Goal: Information Seeking & Learning: Check status

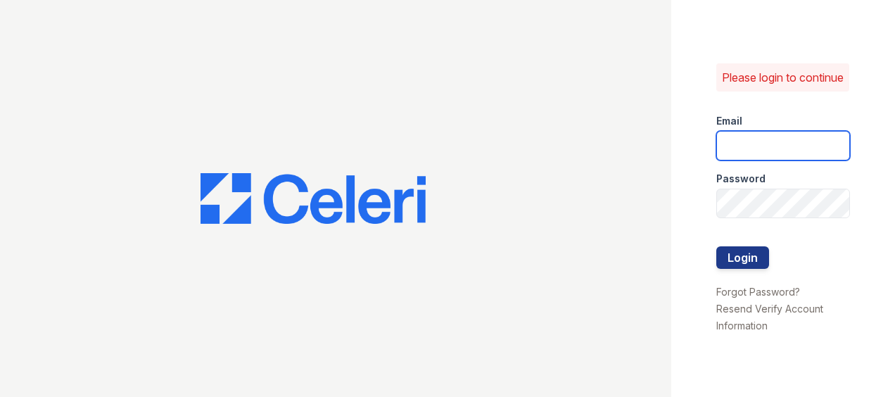
click at [774, 161] on input "email" at bounding box center [784, 146] width 134 height 30
type input "V"
type input "[EMAIL_ADDRESS][DOMAIN_NAME]"
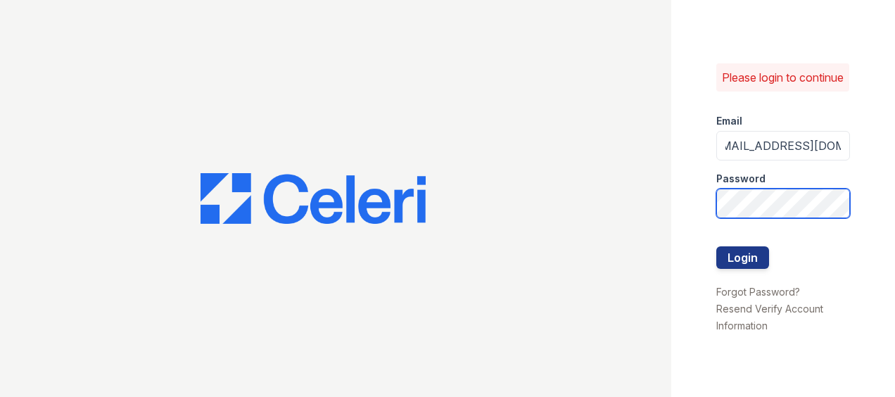
scroll to position [0, 0]
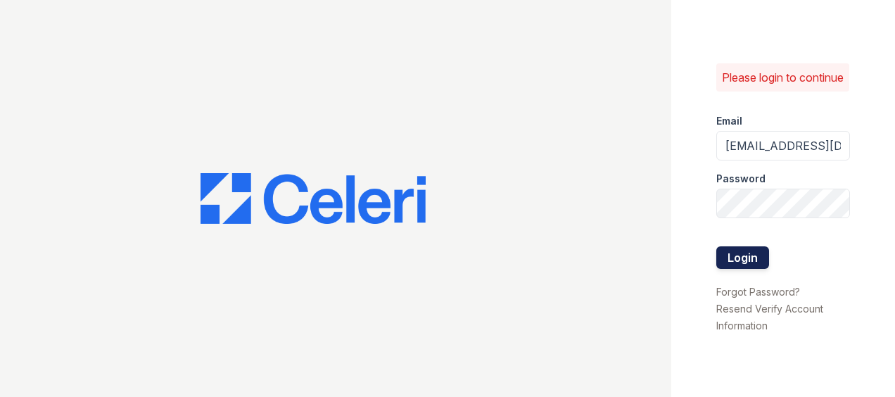
click at [755, 260] on button "Login" at bounding box center [743, 257] width 53 height 23
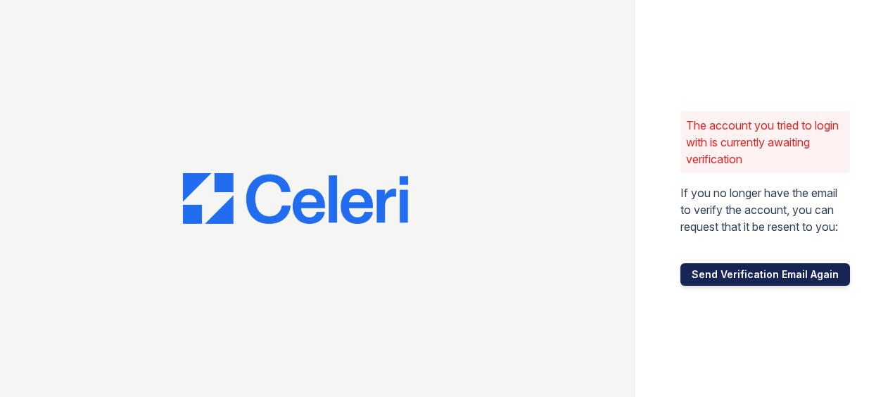
click at [781, 276] on button "Send Verification Email Again" at bounding box center [766, 274] width 170 height 23
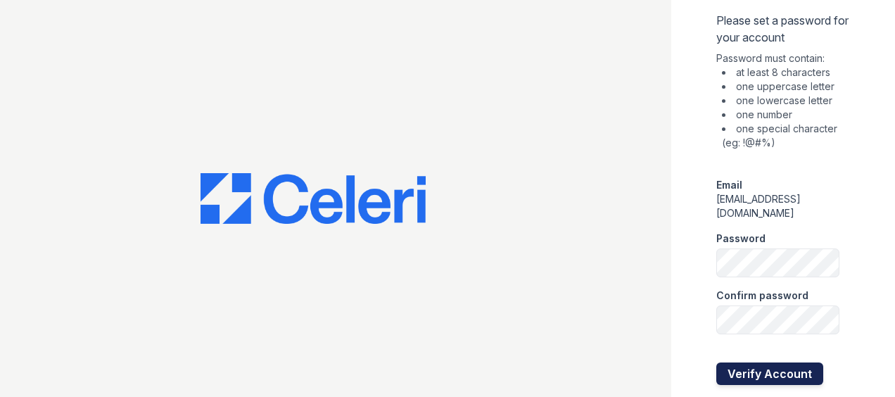
click at [772, 364] on button "Verify Account" at bounding box center [770, 374] width 107 height 23
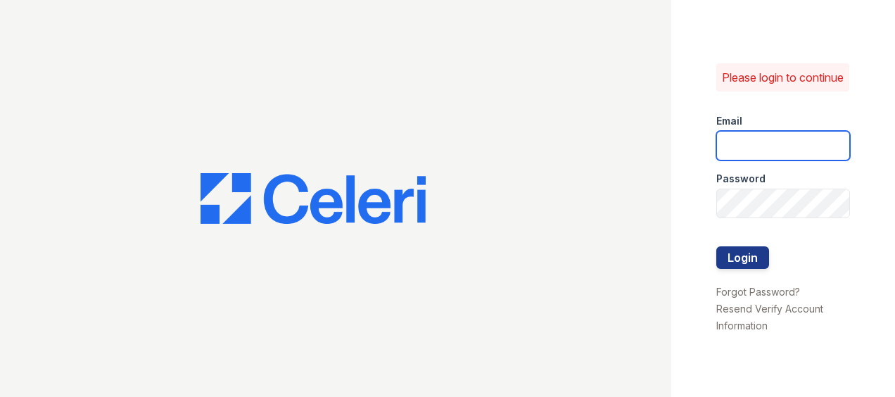
click at [741, 156] on input "email" at bounding box center [784, 146] width 134 height 30
type input "vshields@trinity-pm.com"
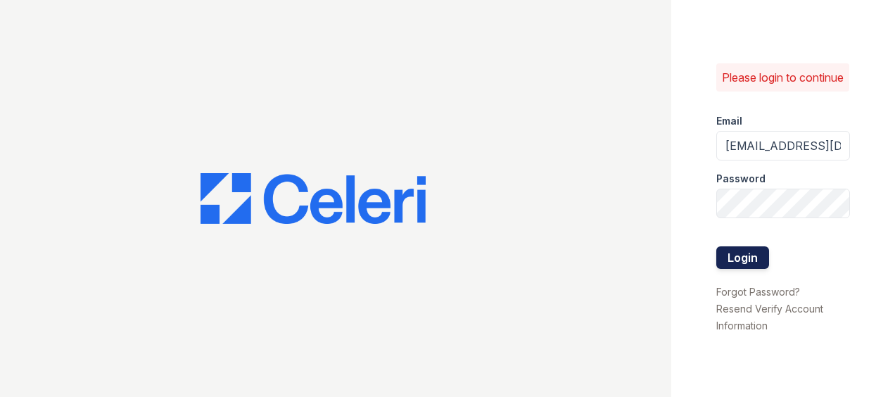
click at [750, 262] on button "Login" at bounding box center [743, 257] width 53 height 23
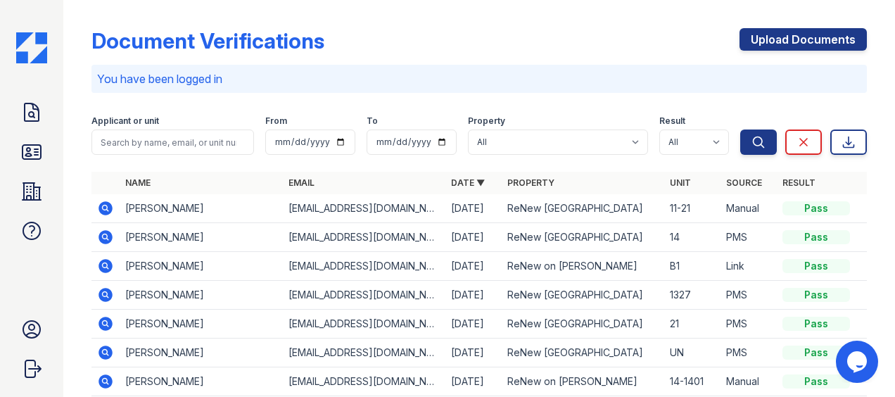
click at [237, 80] on p "You have been logged in" at bounding box center [479, 78] width 765 height 17
click at [176, 145] on input "search" at bounding box center [173, 142] width 163 height 25
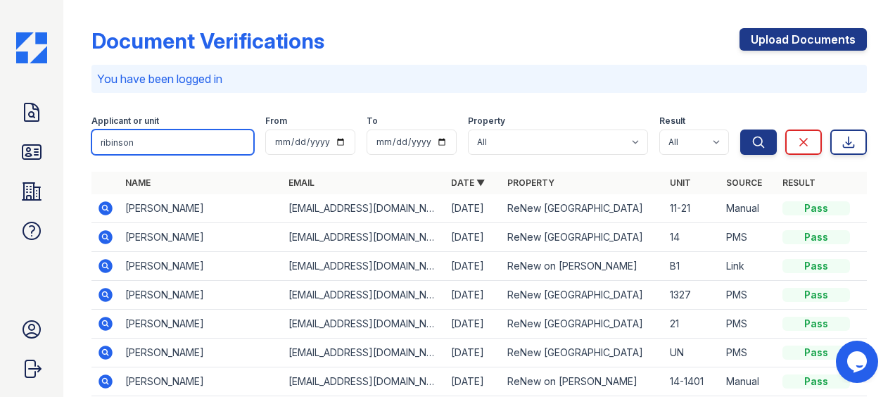
type input "ribinson"
click at [741, 130] on button "Search" at bounding box center [759, 142] width 37 height 25
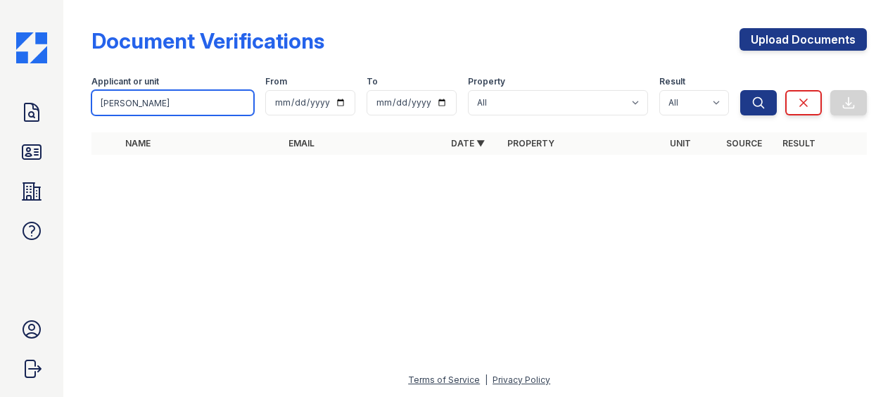
type input "[PERSON_NAME]"
click at [741, 90] on button "Search" at bounding box center [759, 102] width 37 height 25
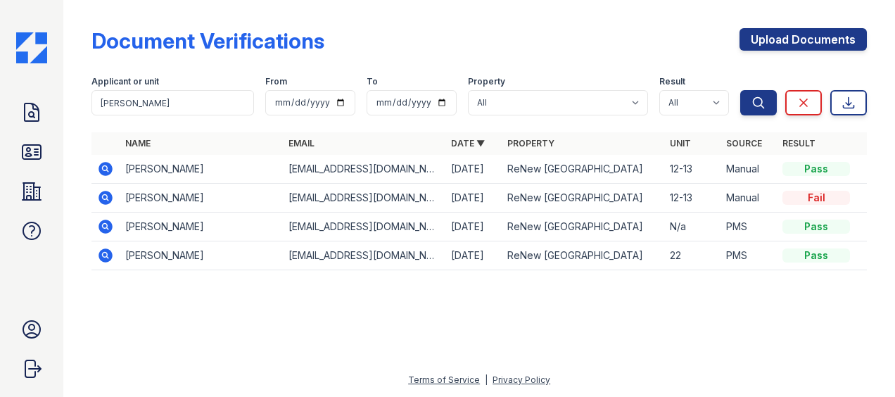
click at [536, 28] on div "Document Verifications Upload Documents" at bounding box center [480, 46] width 776 height 37
click at [185, 108] on input "[PERSON_NAME]" at bounding box center [173, 102] width 163 height 25
click at [627, 34] on div "Document Verifications Upload Documents" at bounding box center [480, 46] width 776 height 37
click at [494, 49] on div "Document Verifications Upload Documents" at bounding box center [480, 46] width 776 height 37
click at [344, 103] on input "date" at bounding box center [310, 102] width 90 height 25
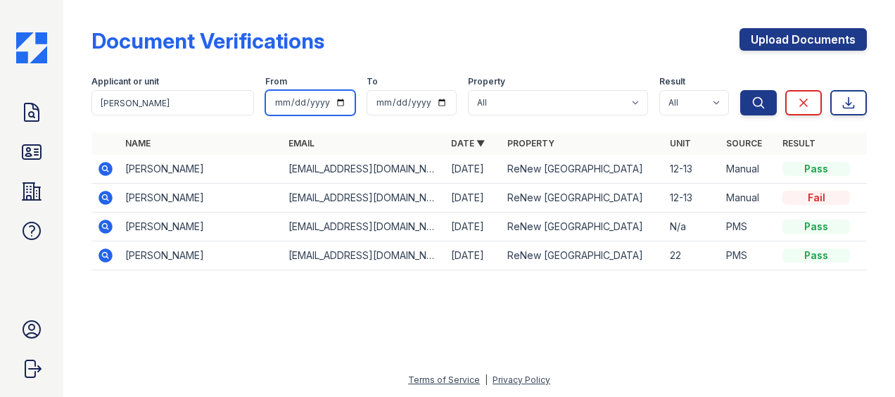
type input "2025-08-29"
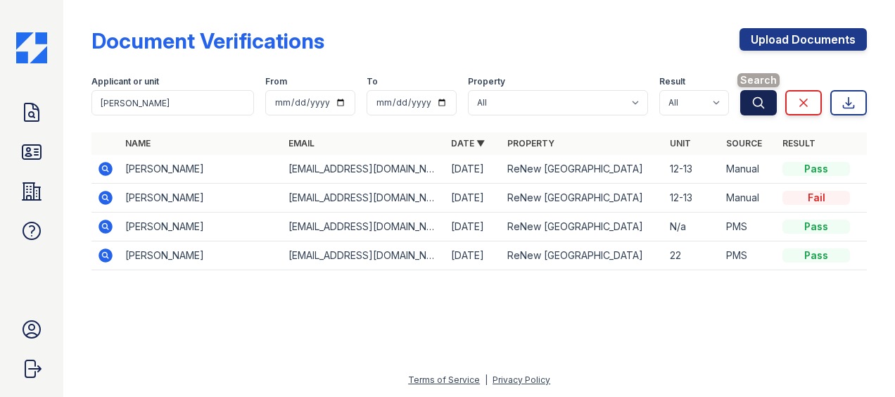
click at [760, 101] on icon "submit" at bounding box center [759, 103] width 14 height 14
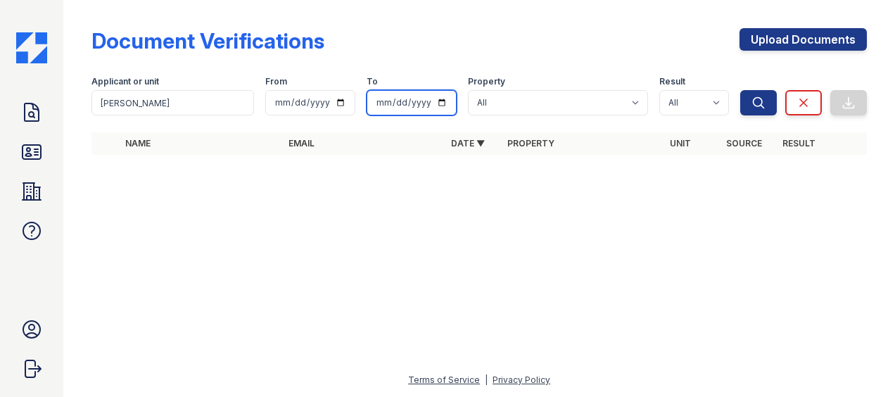
click at [448, 104] on input "date" at bounding box center [412, 102] width 90 height 25
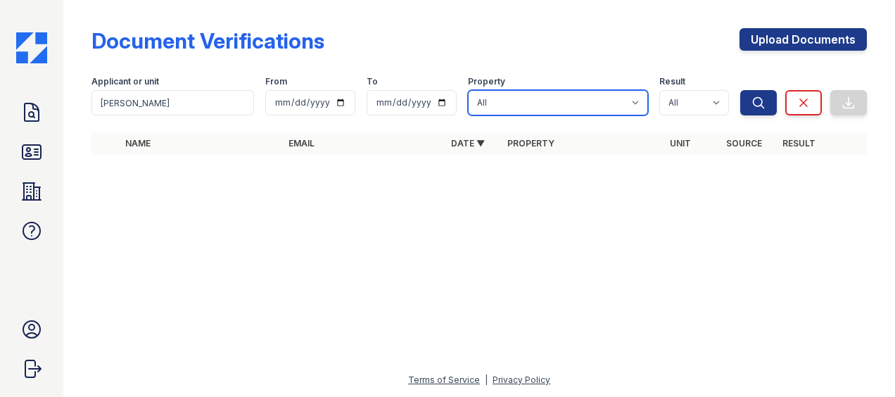
click at [638, 106] on select "All ReNew on Cantrell ReNew Otter Creek" at bounding box center [558, 102] width 180 height 25
select select "47"
click at [469, 90] on select "All ReNew on Cantrell ReNew Otter Creek" at bounding box center [558, 102] width 180 height 25
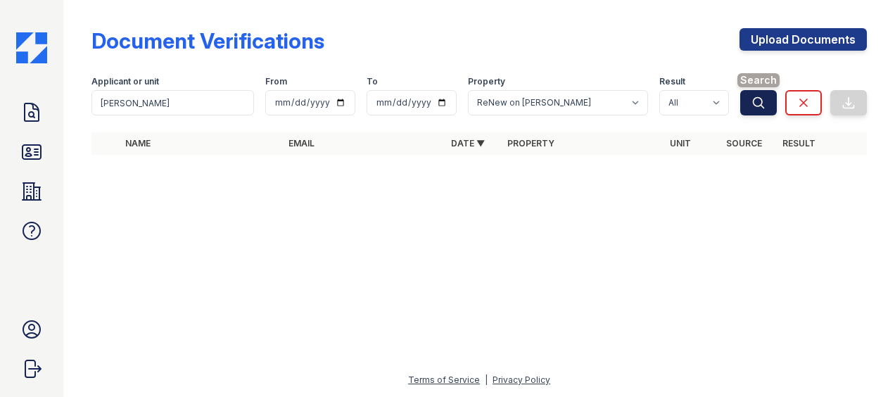
click at [760, 106] on icon "submit" at bounding box center [759, 103] width 14 height 14
click at [756, 104] on icon "submit" at bounding box center [759, 103] width 14 height 14
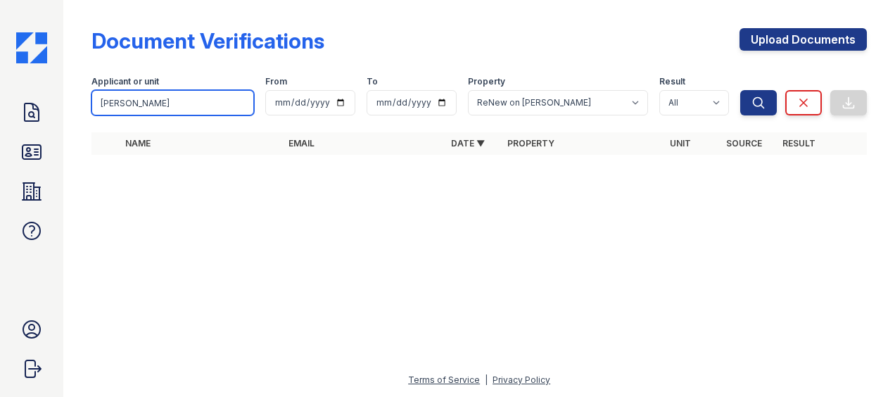
click at [102, 103] on input "Robinson" at bounding box center [173, 102] width 163 height 25
click at [165, 100] on input "Robinson" at bounding box center [173, 102] width 163 height 25
type input "R"
type input "1801"
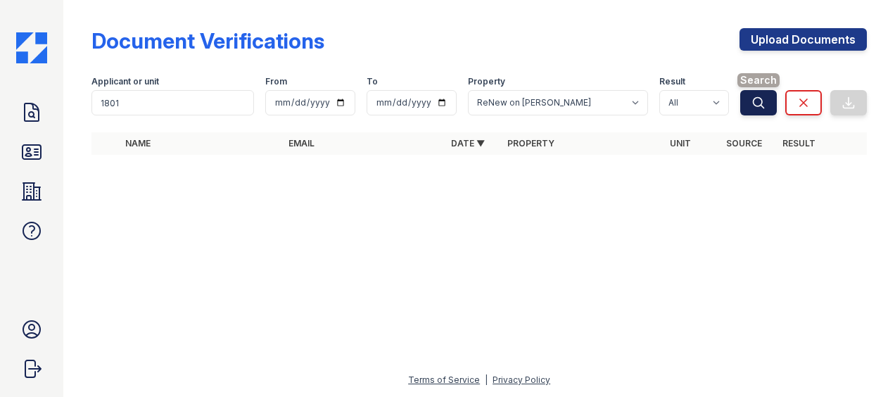
click at [755, 105] on icon "submit" at bounding box center [759, 102] width 11 height 11
click at [523, 14] on div "Document Verifications Upload Documents Filter Applicant or unit 1801 From 2025…" at bounding box center [480, 87] width 776 height 163
click at [736, 170] on div "Document Verifications Upload Documents Filter Applicant or unit 1801 From 2025…" at bounding box center [479, 95] width 787 height 191
click at [478, 50] on div "Document Verifications Upload Documents" at bounding box center [480, 46] width 776 height 37
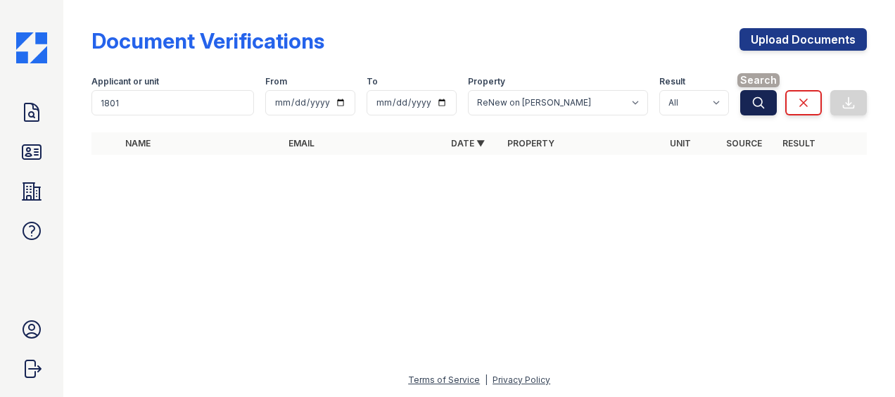
click at [757, 106] on icon "submit" at bounding box center [759, 102] width 11 height 11
click at [646, 48] on div "Document Verifications Upload Documents" at bounding box center [480, 46] width 776 height 37
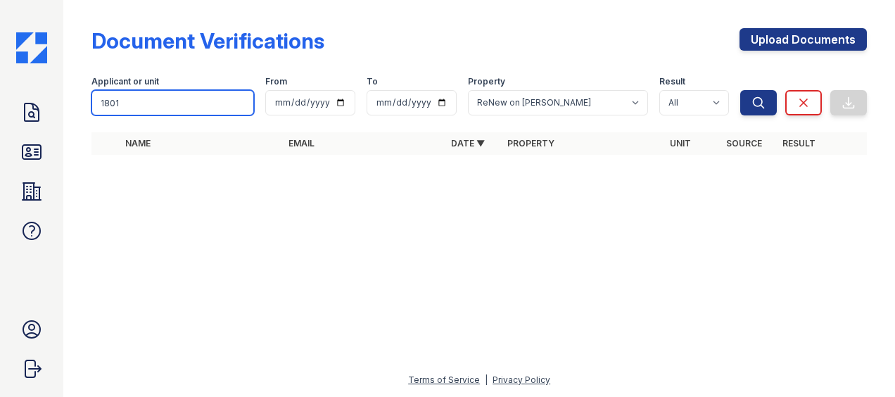
click at [156, 106] on input "1801" at bounding box center [173, 102] width 163 height 25
type input "1"
type input "Monique Robinson"
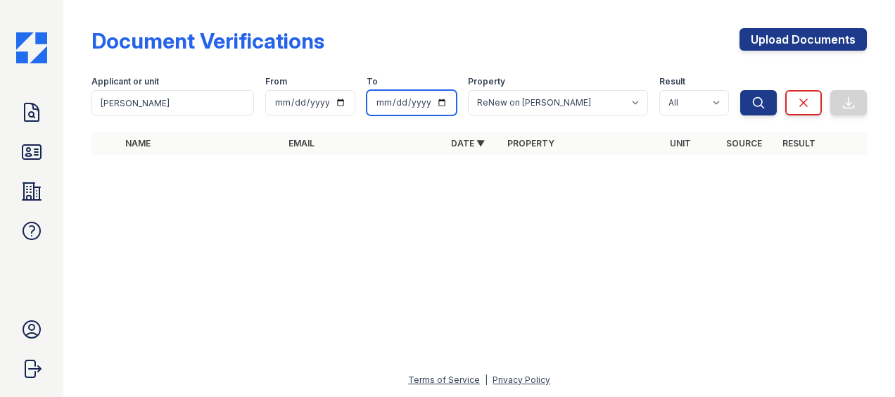
click at [444, 105] on input "date" at bounding box center [412, 102] width 90 height 25
type input "2025-08-29"
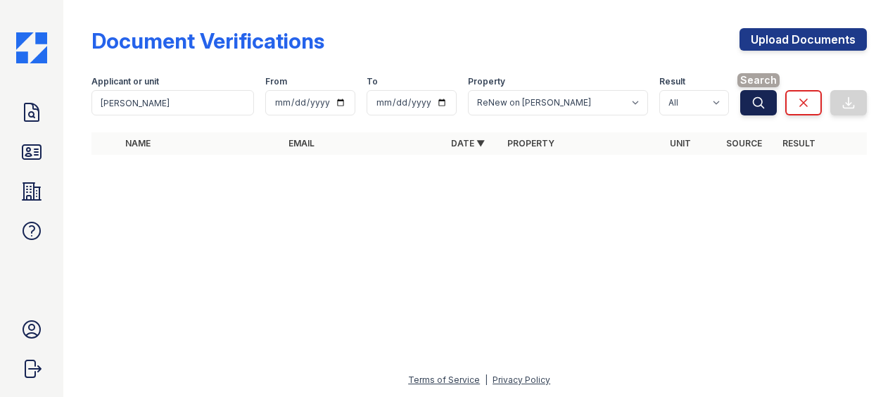
click at [760, 103] on icon "submit" at bounding box center [759, 103] width 14 height 14
click at [655, 43] on div "Document Verifications Upload Documents" at bounding box center [480, 46] width 776 height 37
click at [581, 215] on div at bounding box center [479, 281] width 787 height 180
click at [612, 298] on div at bounding box center [479, 281] width 787 height 180
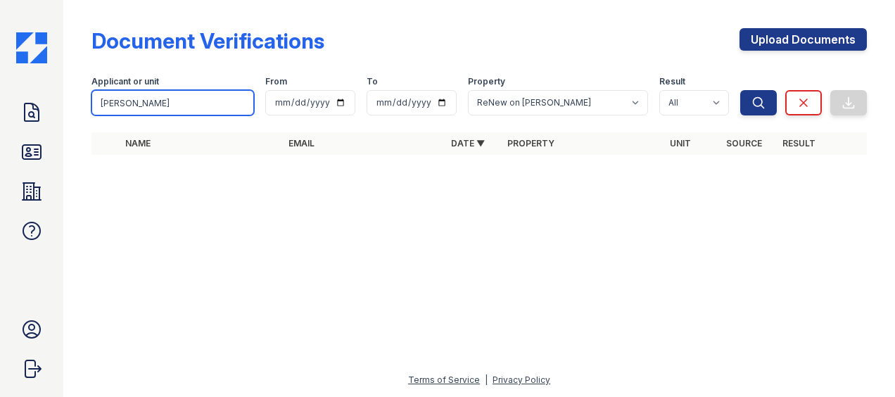
click at [242, 109] on input "Monique Robinson" at bounding box center [173, 102] width 163 height 25
click at [741, 90] on button "Search" at bounding box center [759, 102] width 37 height 25
click at [338, 306] on div at bounding box center [479, 281] width 787 height 180
click at [814, 279] on div at bounding box center [479, 281] width 787 height 180
click at [800, 275] on div at bounding box center [479, 281] width 787 height 180
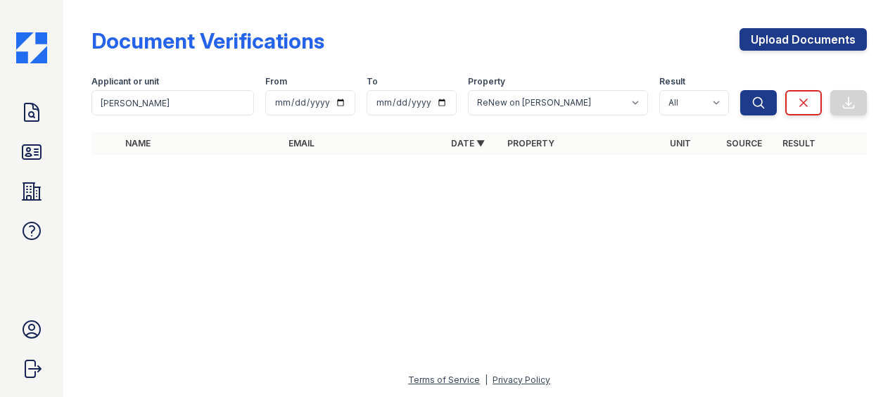
click at [597, 32] on div "Document Verifications Upload Documents" at bounding box center [480, 46] width 776 height 37
click at [32, 145] on icon at bounding box center [32, 152] width 18 height 14
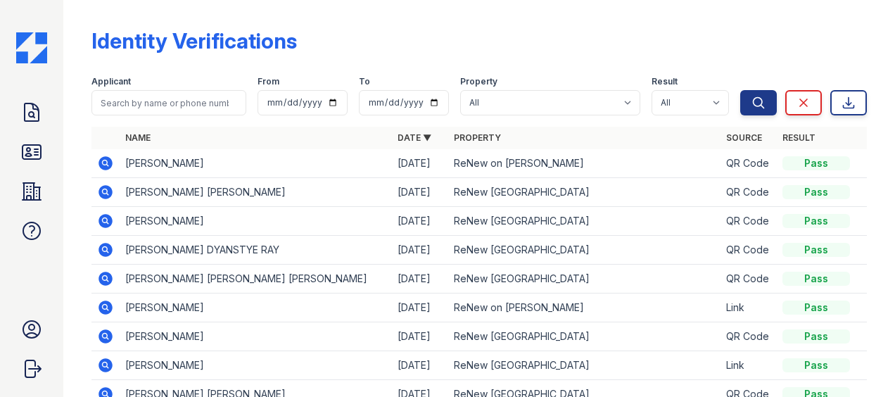
click at [107, 161] on icon at bounding box center [106, 163] width 14 height 14
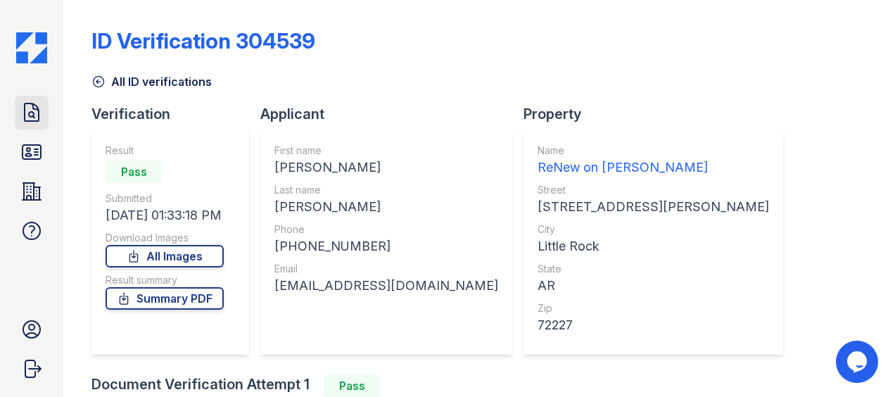
click at [28, 121] on icon at bounding box center [32, 112] width 14 height 18
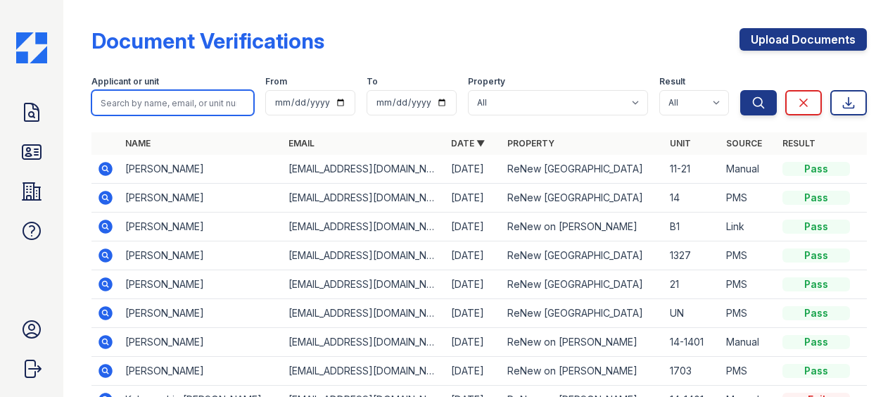
click at [187, 108] on input "search" at bounding box center [173, 102] width 163 height 25
type input "[PERSON_NAME]"
click at [741, 90] on button "Search" at bounding box center [759, 102] width 37 height 25
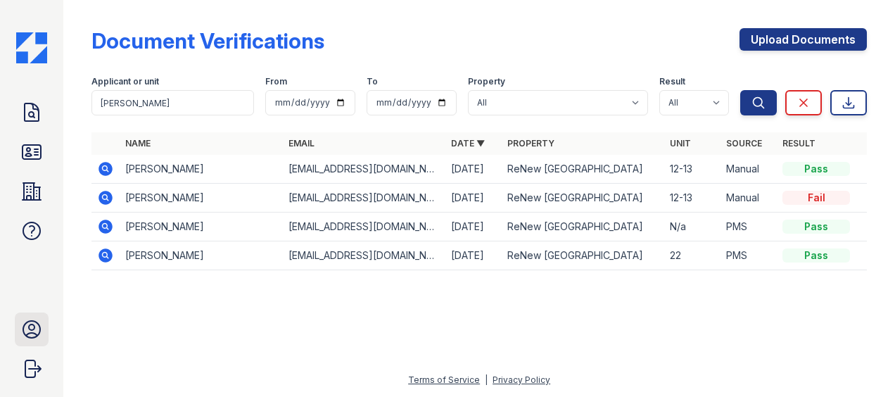
click at [31, 335] on icon at bounding box center [31, 329] width 23 height 23
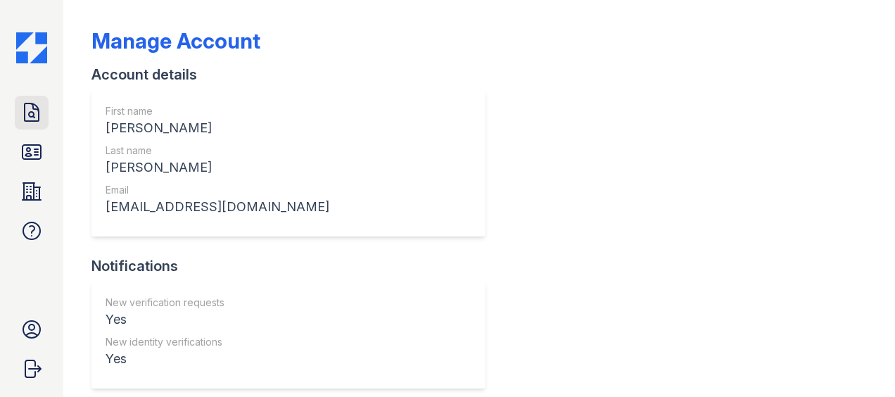
click at [37, 118] on icon at bounding box center [31, 112] width 23 height 23
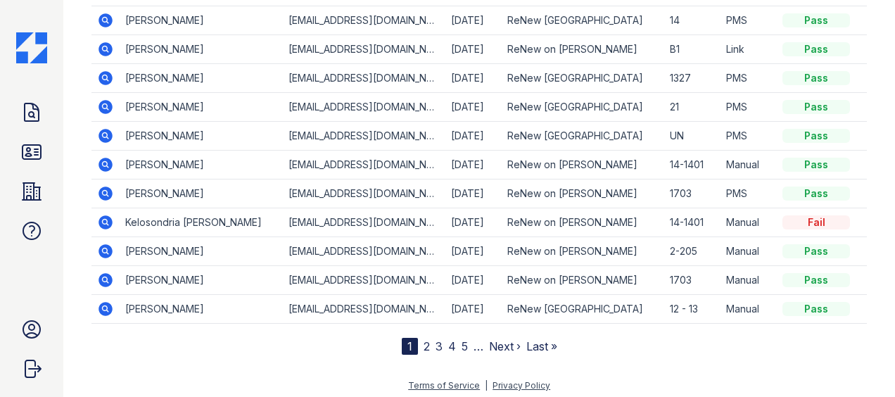
scroll to position [180, 0]
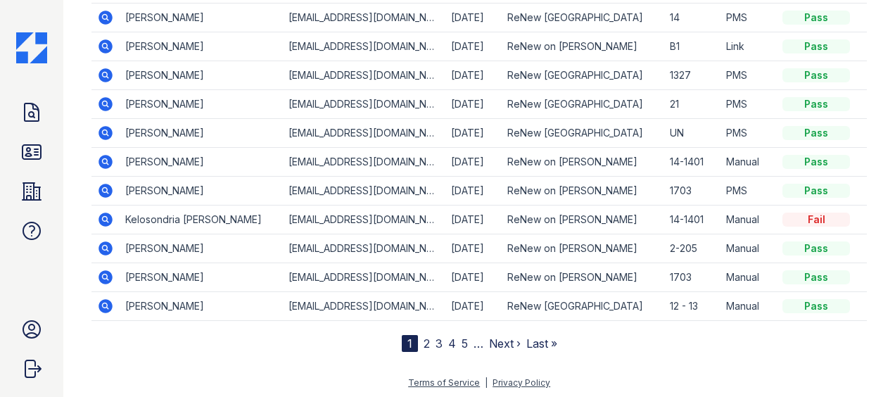
click at [424, 342] on link "2" at bounding box center [427, 344] width 6 height 14
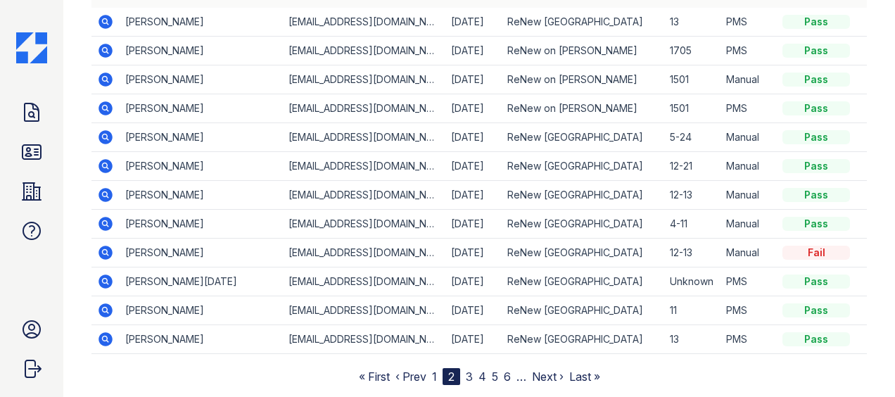
scroll to position [180, 0]
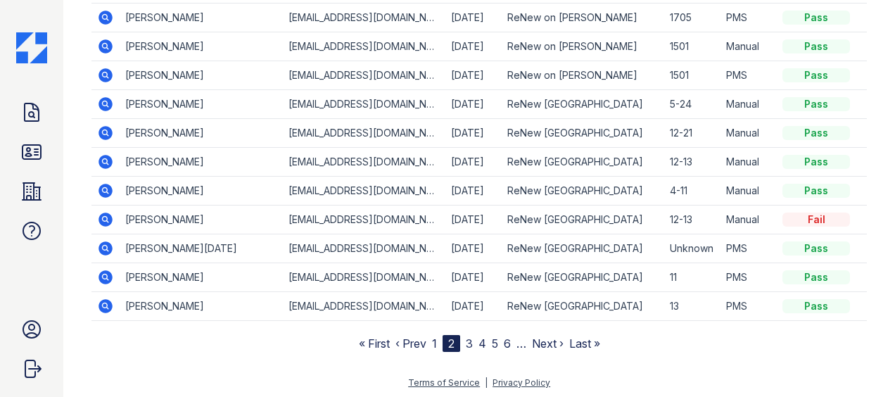
click at [466, 340] on link "3" at bounding box center [469, 344] width 7 height 14
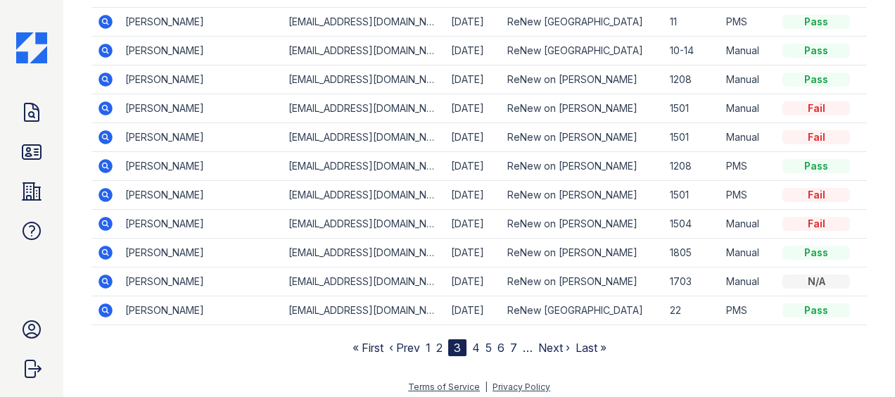
scroll to position [180, 0]
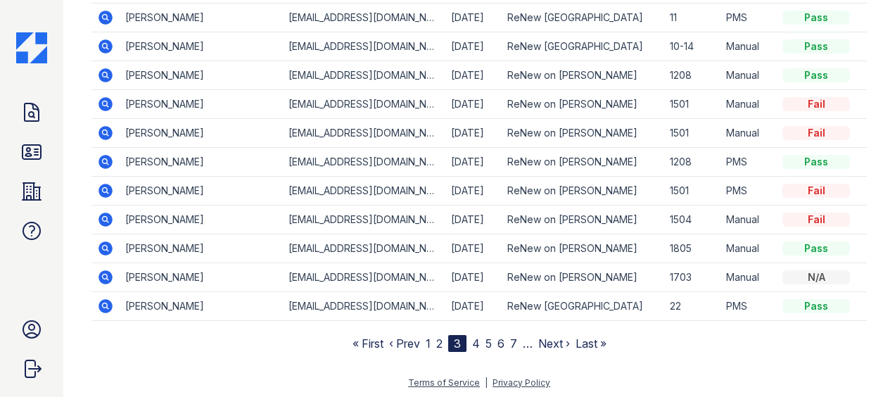
click at [472, 339] on link "4" at bounding box center [476, 344] width 8 height 14
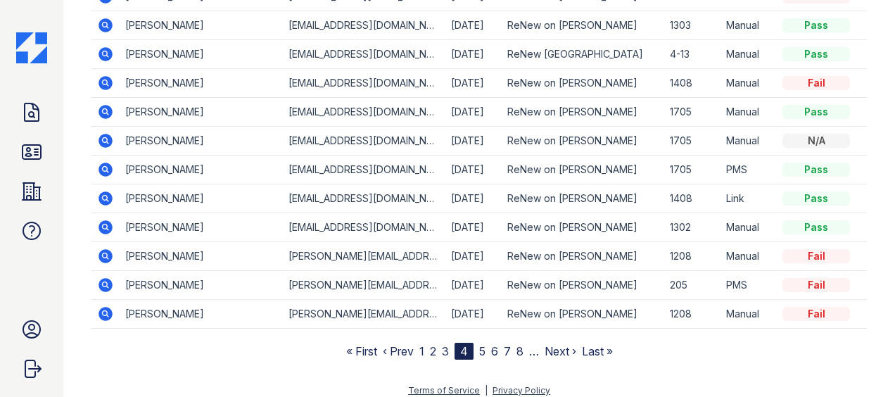
scroll to position [180, 0]
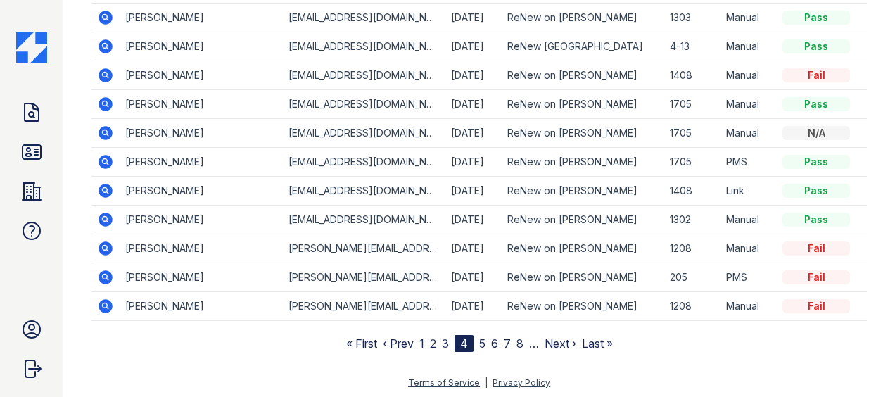
click at [479, 339] on link "5" at bounding box center [482, 344] width 6 height 14
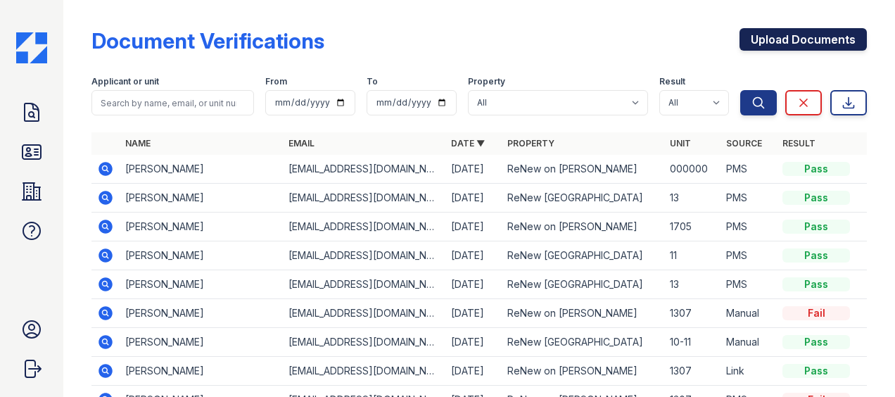
click at [809, 38] on link "Upload Documents" at bounding box center [803, 39] width 127 height 23
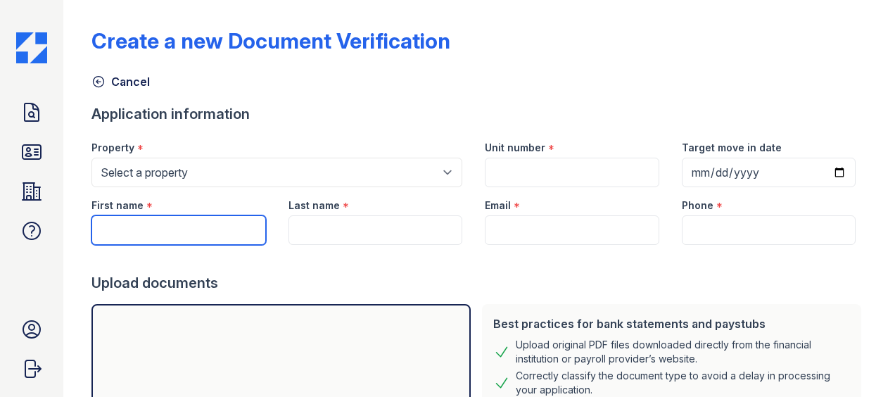
click at [143, 237] on input "First name" at bounding box center [179, 230] width 174 height 30
click at [644, 24] on div "Create a new Document Verification Cancel Application information Property * Se…" at bounding box center [480, 280] width 776 height 549
click at [696, 61] on div "Create a new Document Verification" at bounding box center [480, 46] width 776 height 37
